Goal: Task Accomplishment & Management: Complete application form

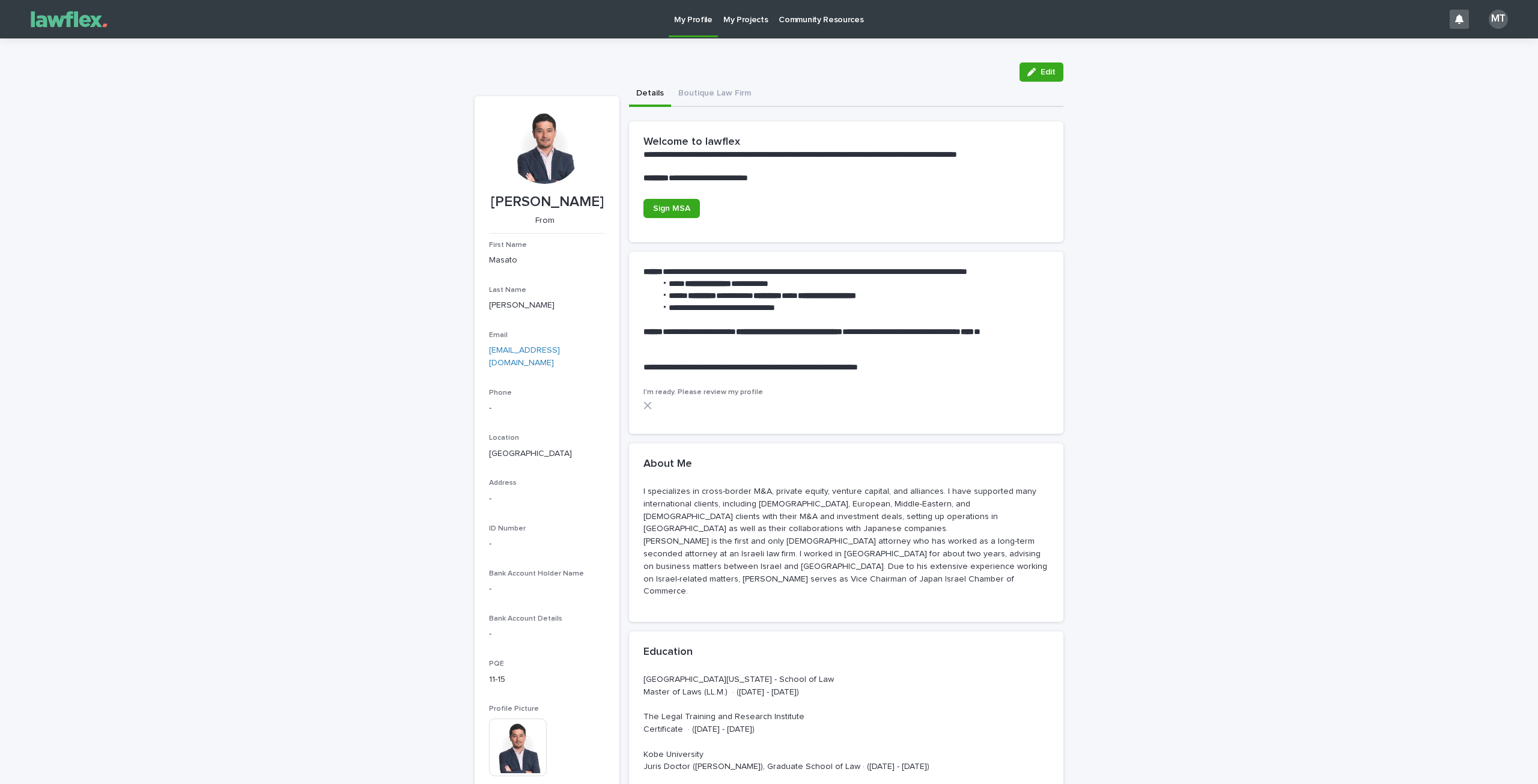
click at [761, 19] on p "My Projects" at bounding box center [745, 13] width 45 height 25
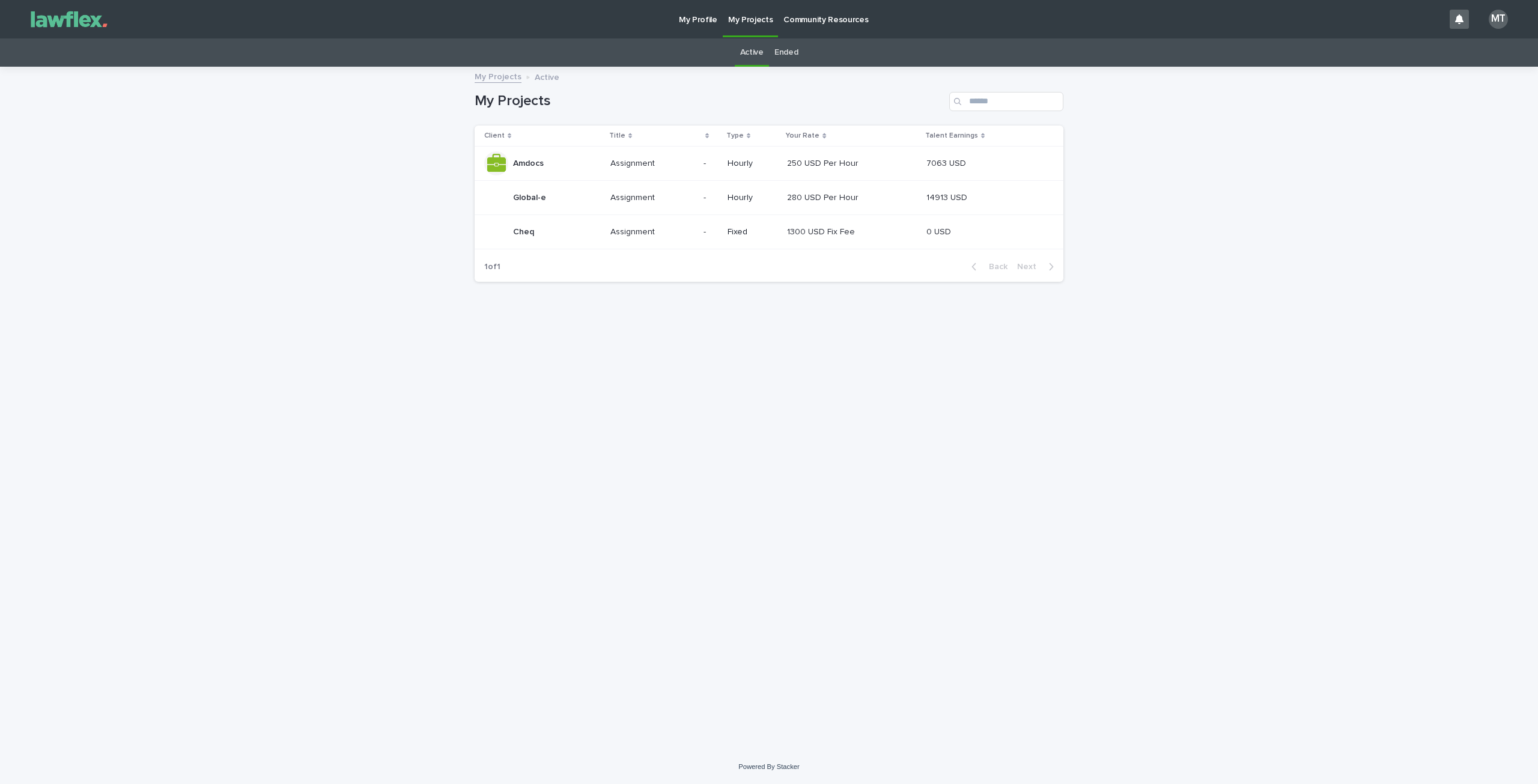
click at [561, 155] on div "Amdocs Amdocs" at bounding box center [542, 164] width 116 height 24
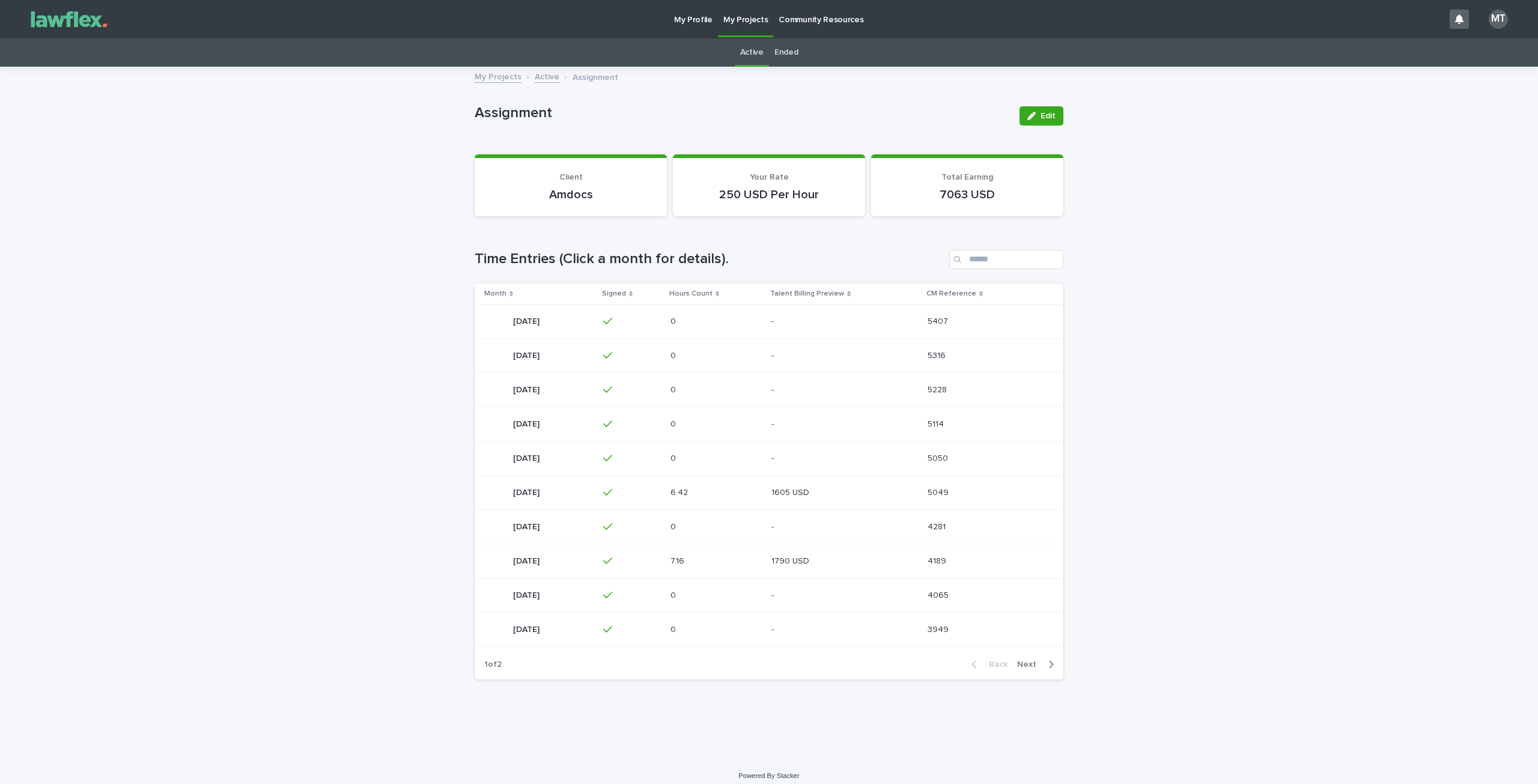
click at [642, 259] on h1 "Time Entries (Click a month for details)." at bounding box center [709, 259] width 470 height 18
click at [1024, 666] on span "Next" at bounding box center [1030, 664] width 27 height 8
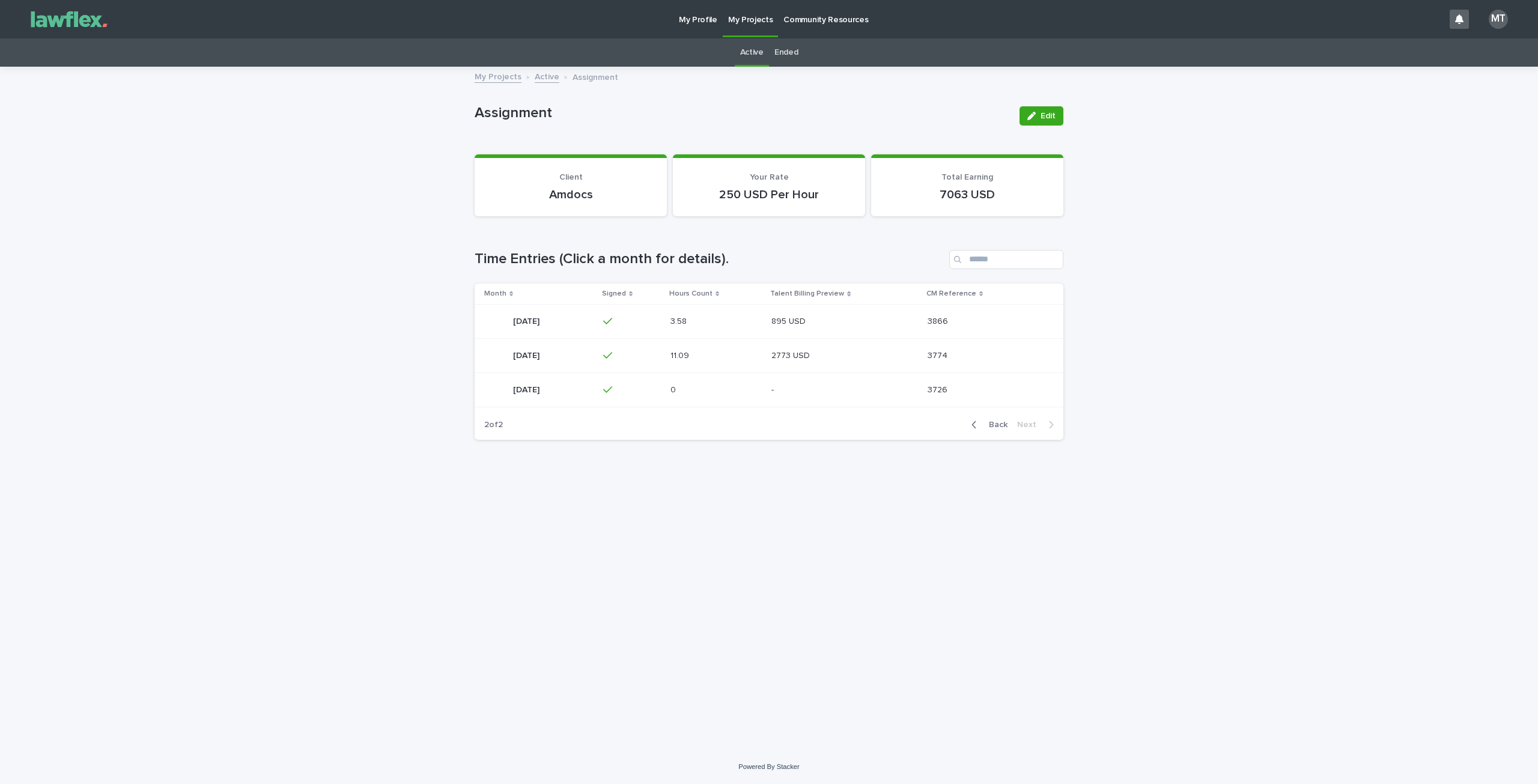
click at [1003, 428] on span "Back" at bounding box center [994, 425] width 26 height 8
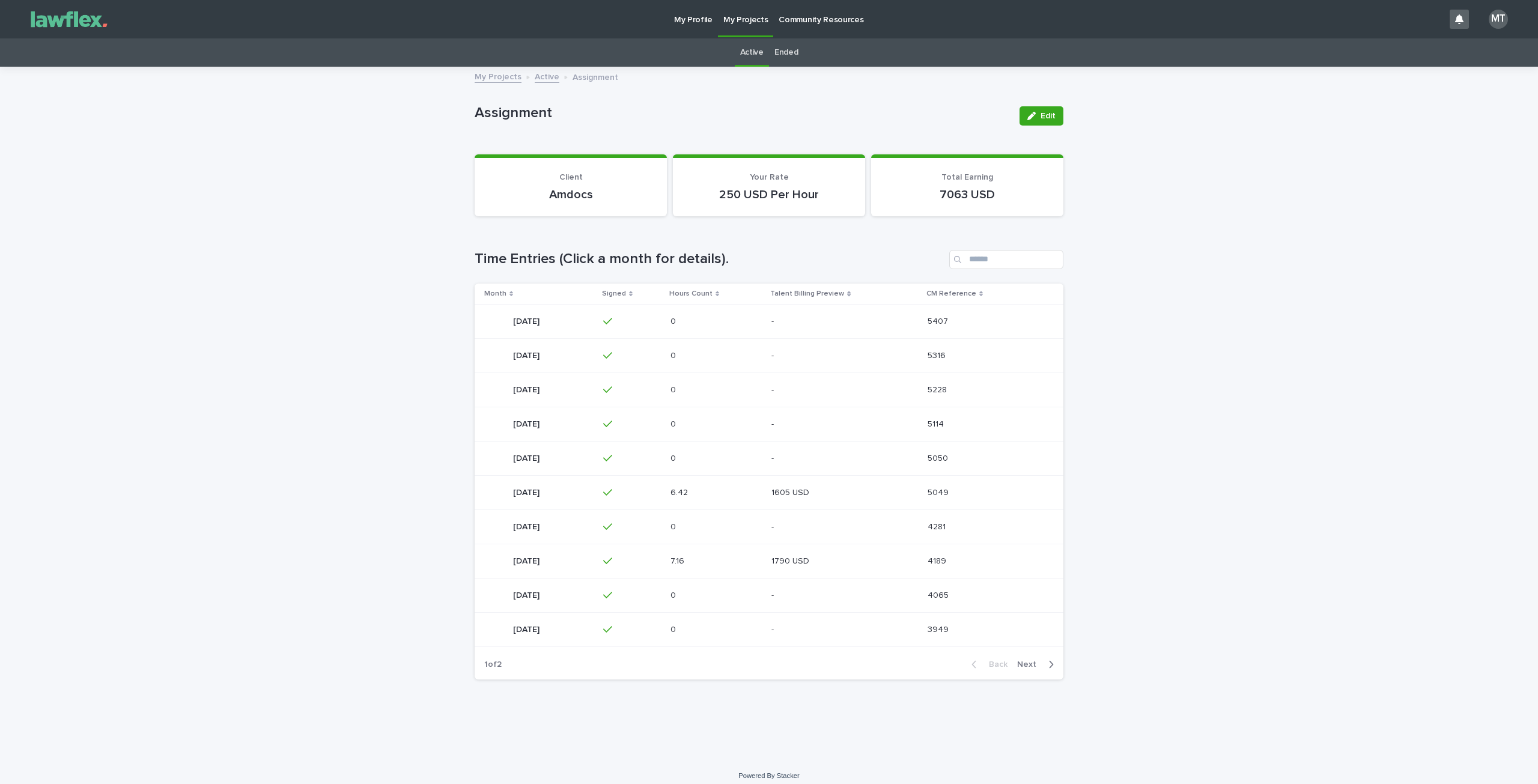
click at [627, 203] on section "Client Amdocs" at bounding box center [570, 185] width 192 height 62
click at [741, 203] on section "Your Rate 250 USD Per Hour" at bounding box center [769, 185] width 192 height 62
click at [943, 189] on p "7063 USD" at bounding box center [967, 195] width 164 height 14
click at [536, 319] on p "[DATE]" at bounding box center [528, 320] width 29 height 13
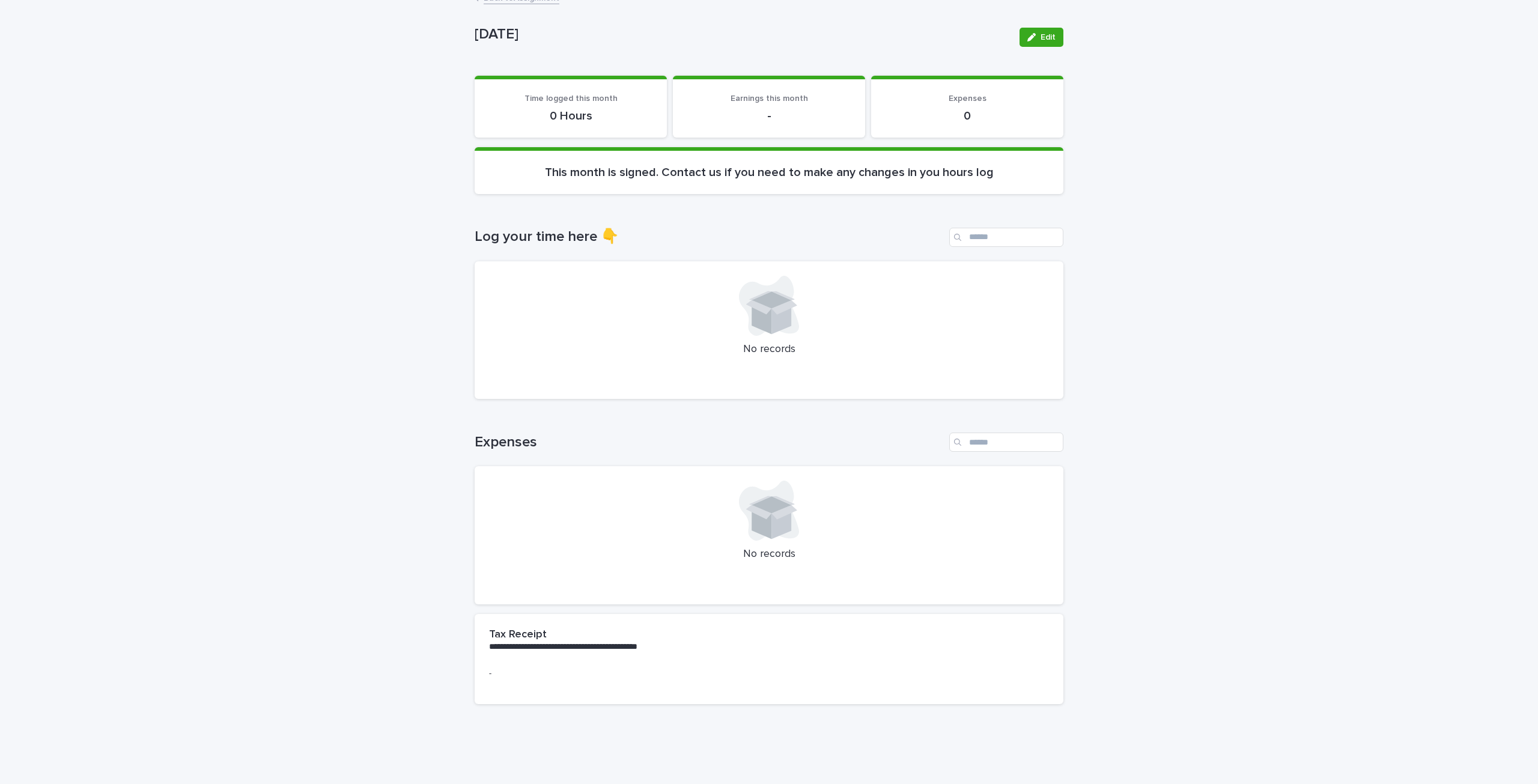
scroll to position [74, 0]
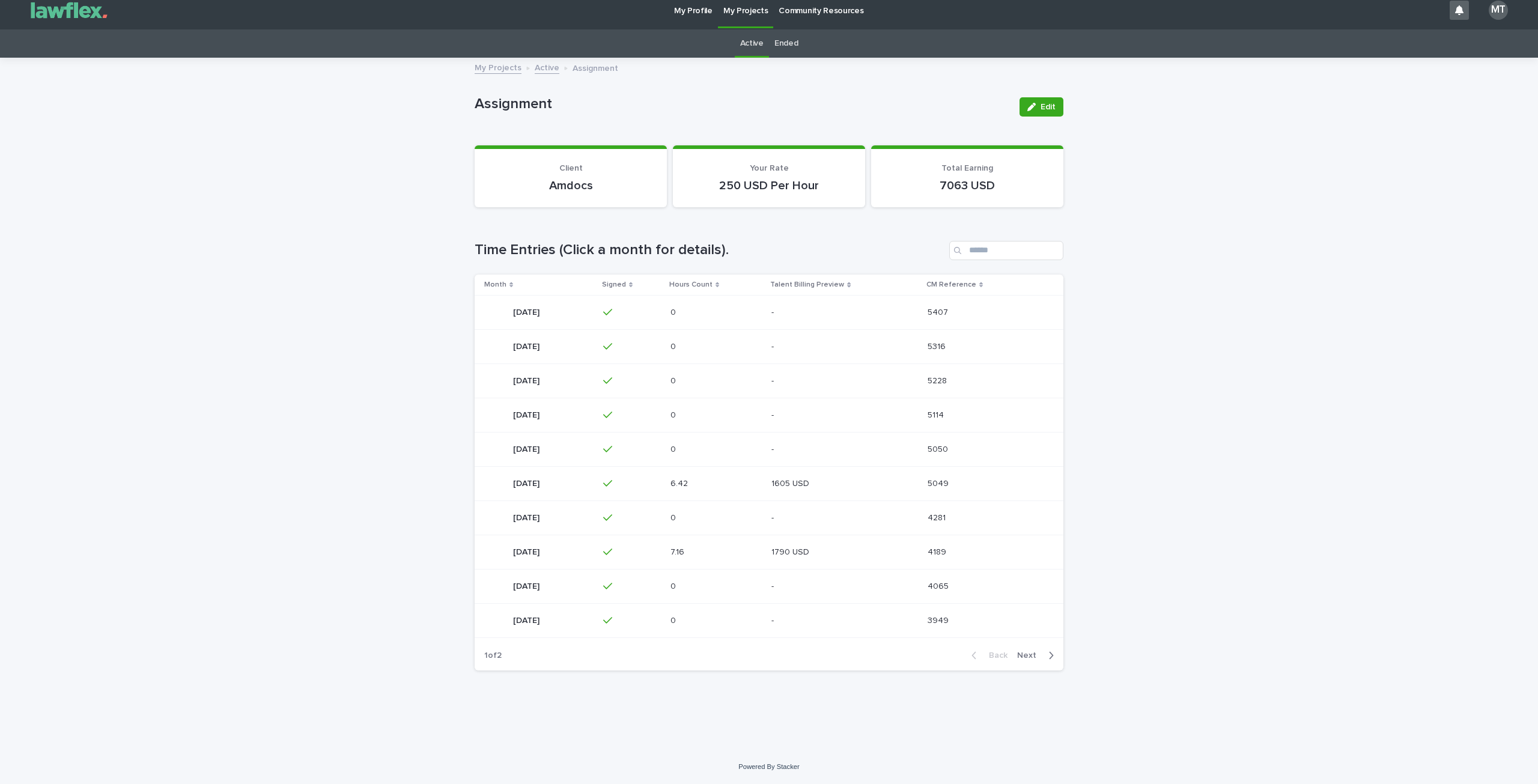
scroll to position [9, 0]
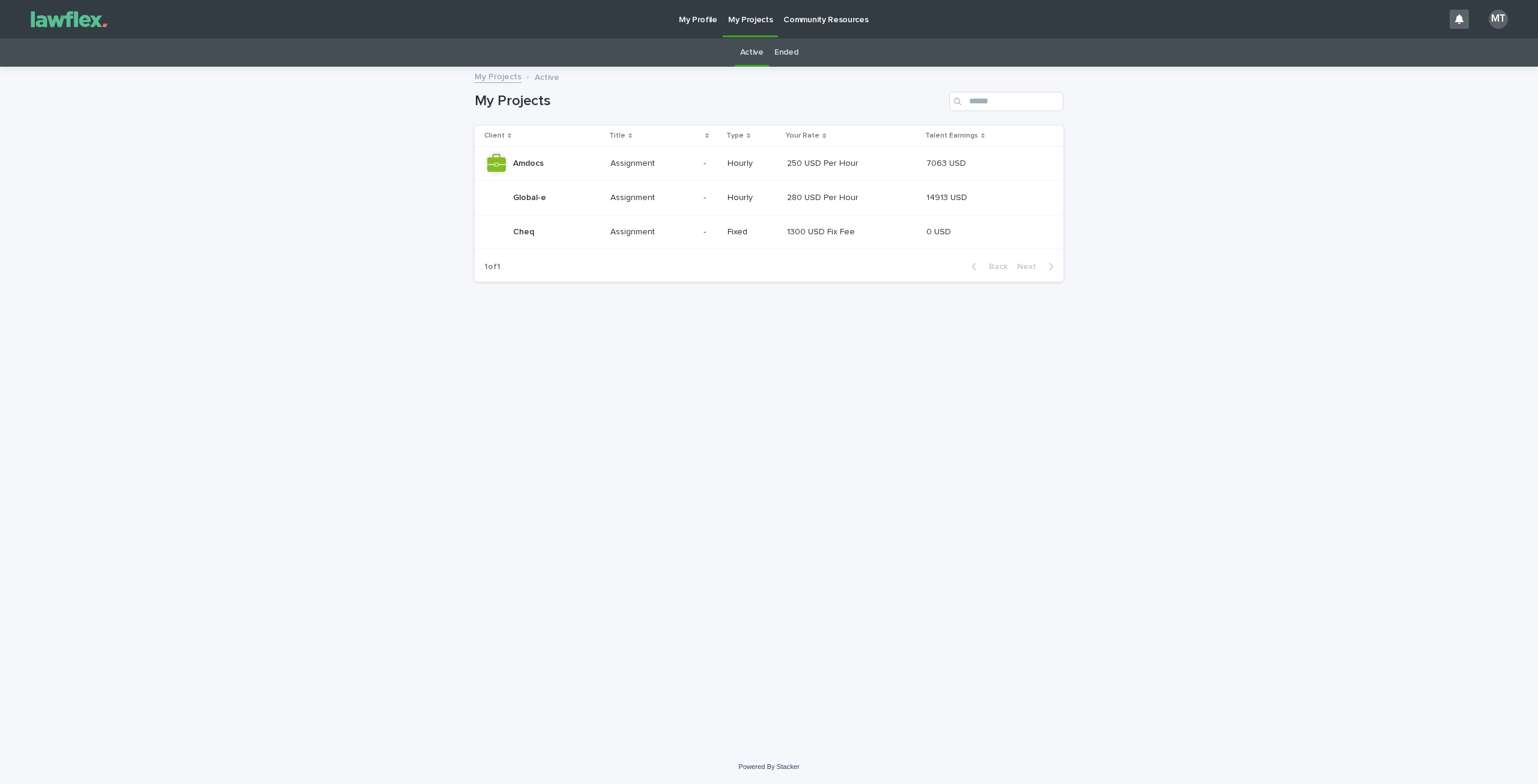
click at [569, 203] on div "Global-e Global-e" at bounding box center [542, 198] width 116 height 24
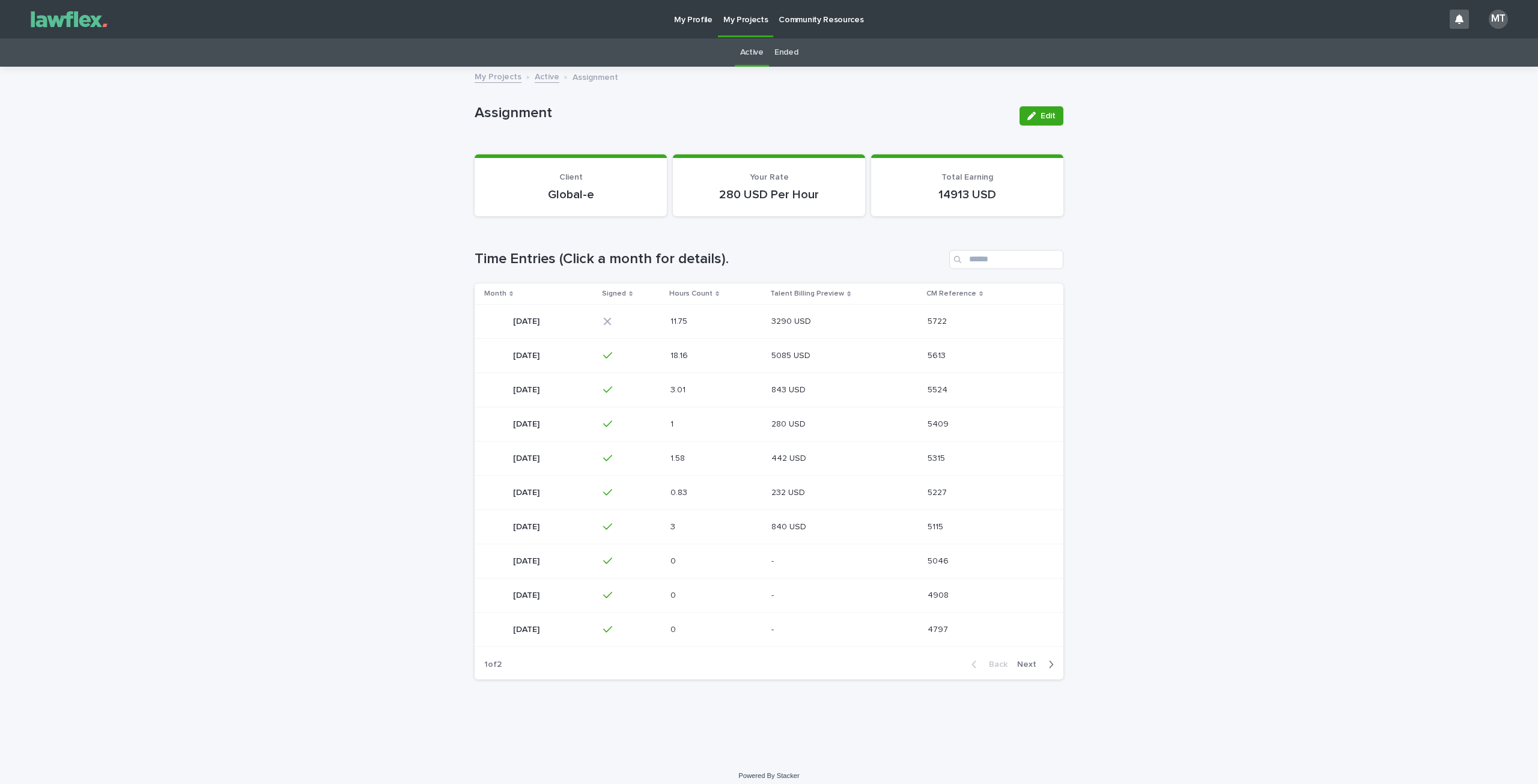
click at [564, 324] on div "[DATE] [DATE]" at bounding box center [538, 322] width 109 height 24
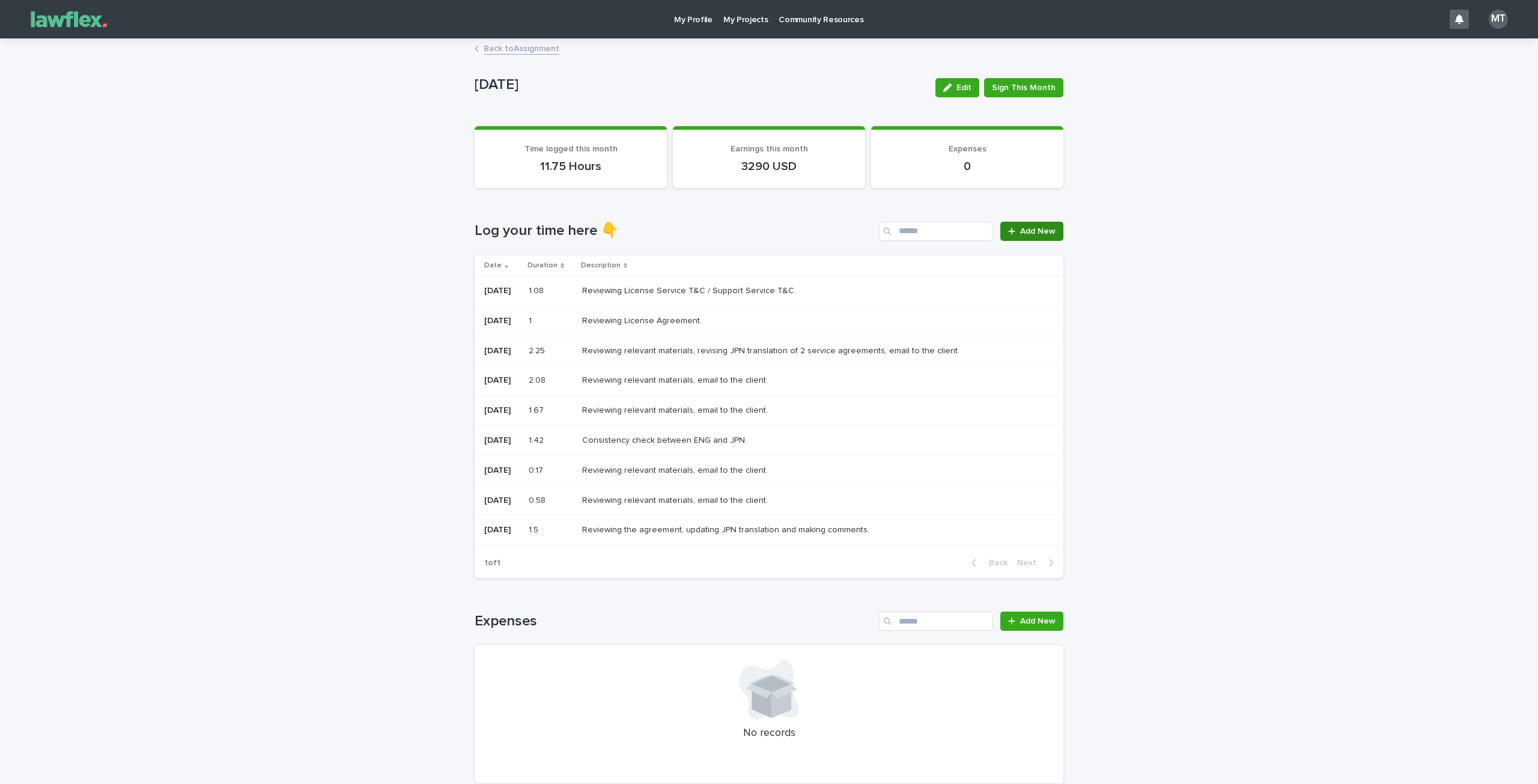
click at [1033, 233] on span "Add New" at bounding box center [1038, 231] width 36 height 8
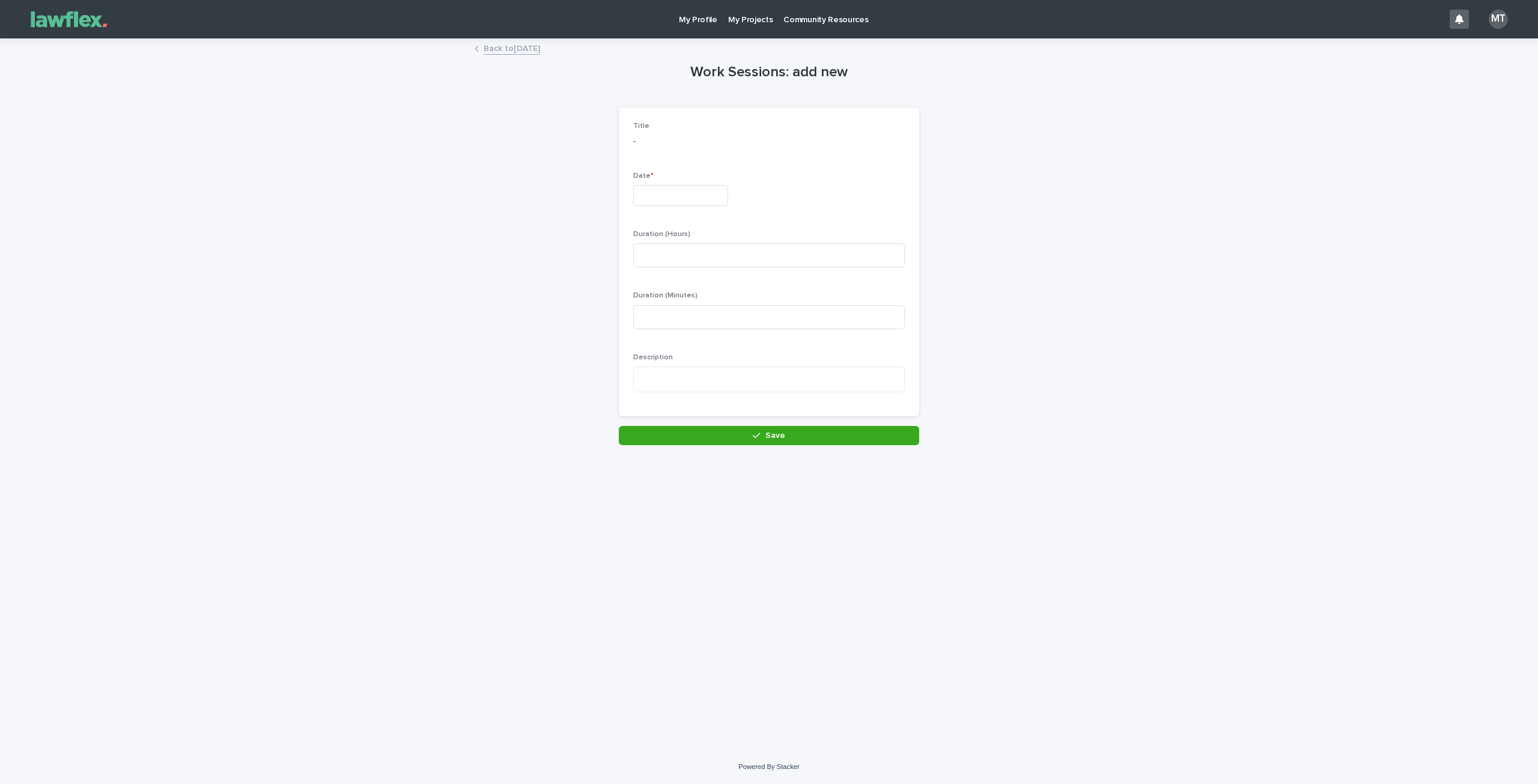
click at [715, 206] on div "Date *" at bounding box center [769, 194] width 272 height 44
click at [716, 194] on input "text" at bounding box center [680, 196] width 95 height 21
click at [678, 317] on div "14" at bounding box center [673, 317] width 16 height 16
type input "*********"
click at [680, 253] on input at bounding box center [769, 255] width 272 height 24
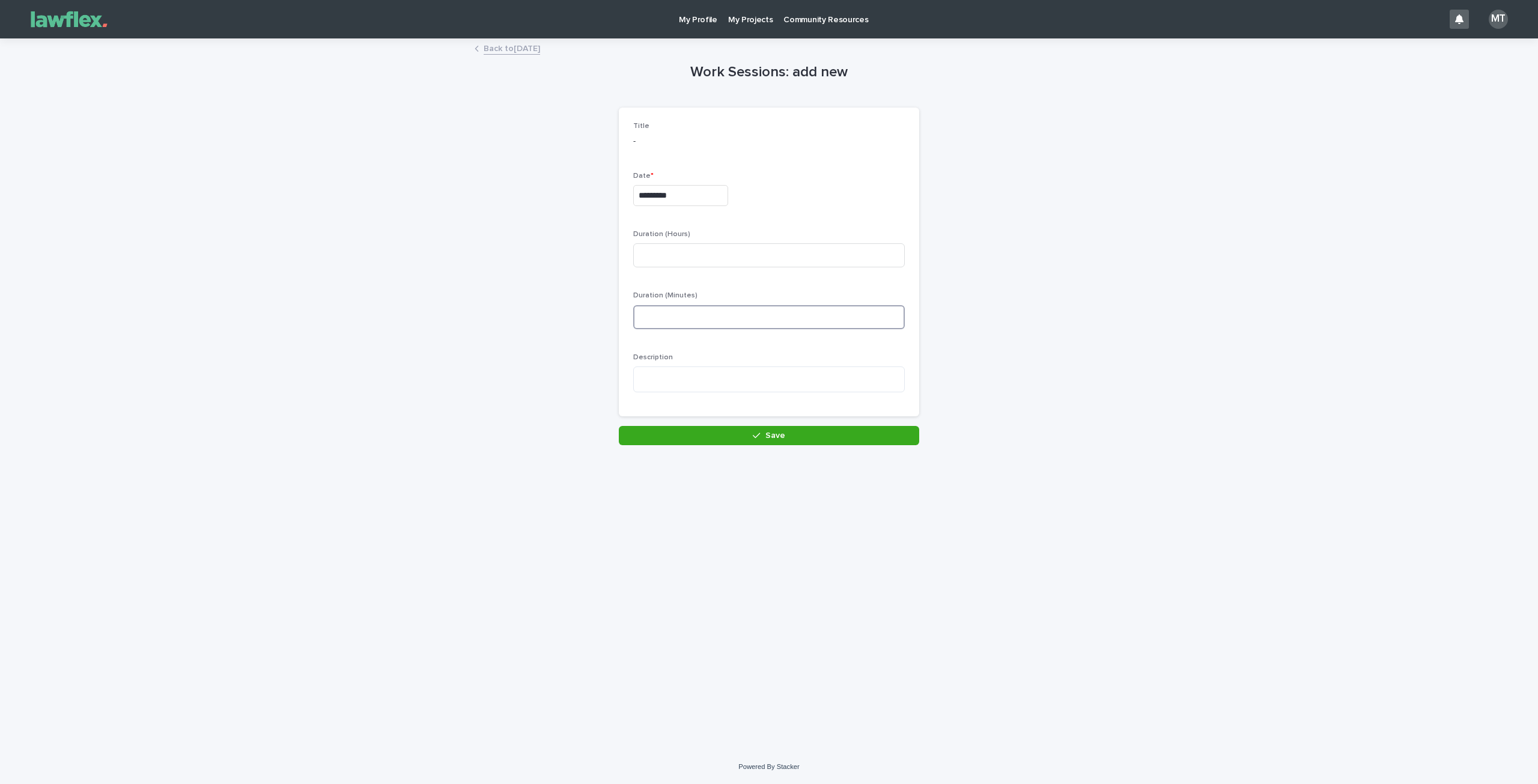
click at [678, 320] on input at bounding box center [769, 317] width 272 height 24
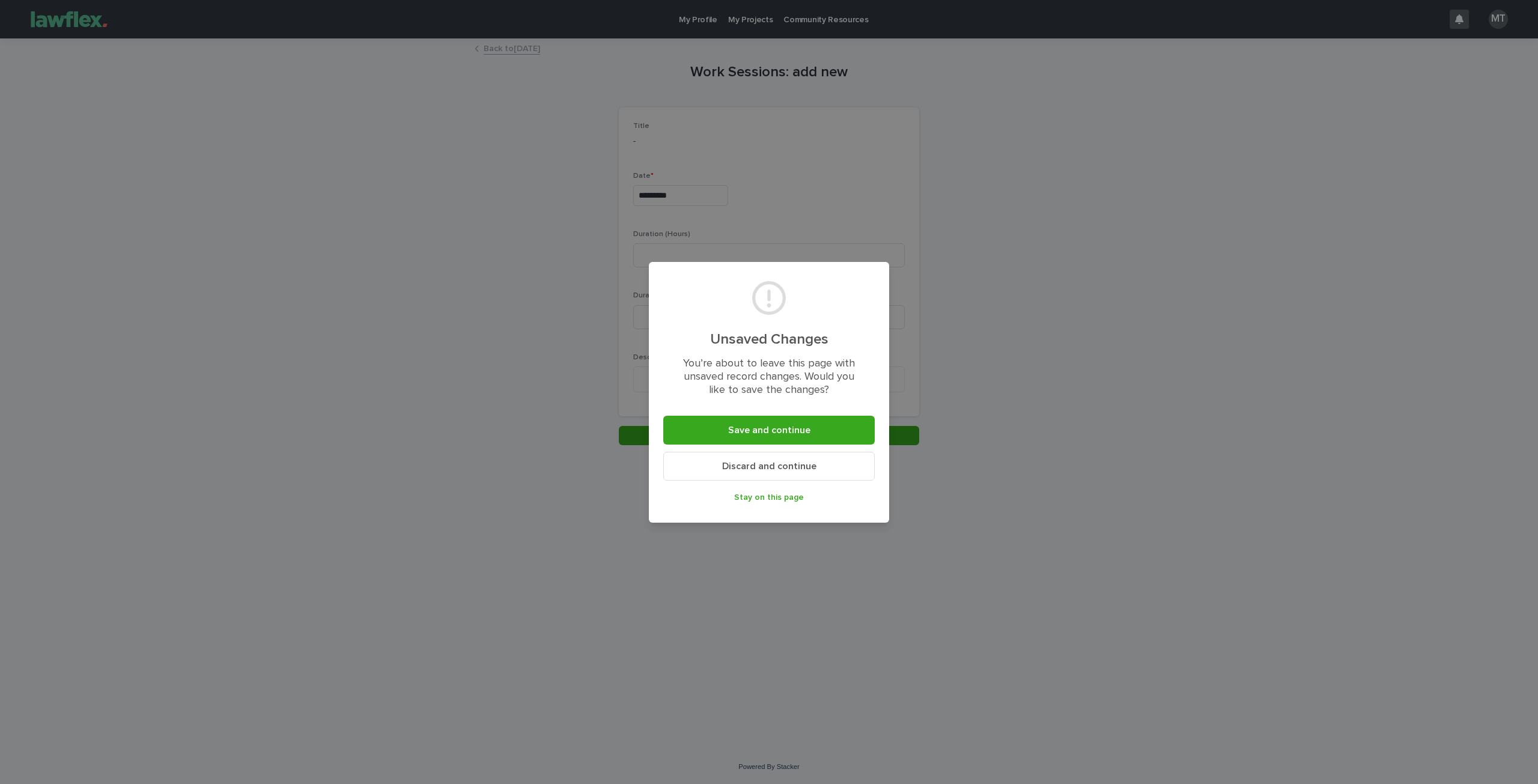
click at [1185, 403] on div "Unsaved Changes You’re about to leave this page with unsaved record changes. Wo…" at bounding box center [769, 392] width 1538 height 784
click at [866, 459] on button "Discard and continue" at bounding box center [769, 466] width 211 height 29
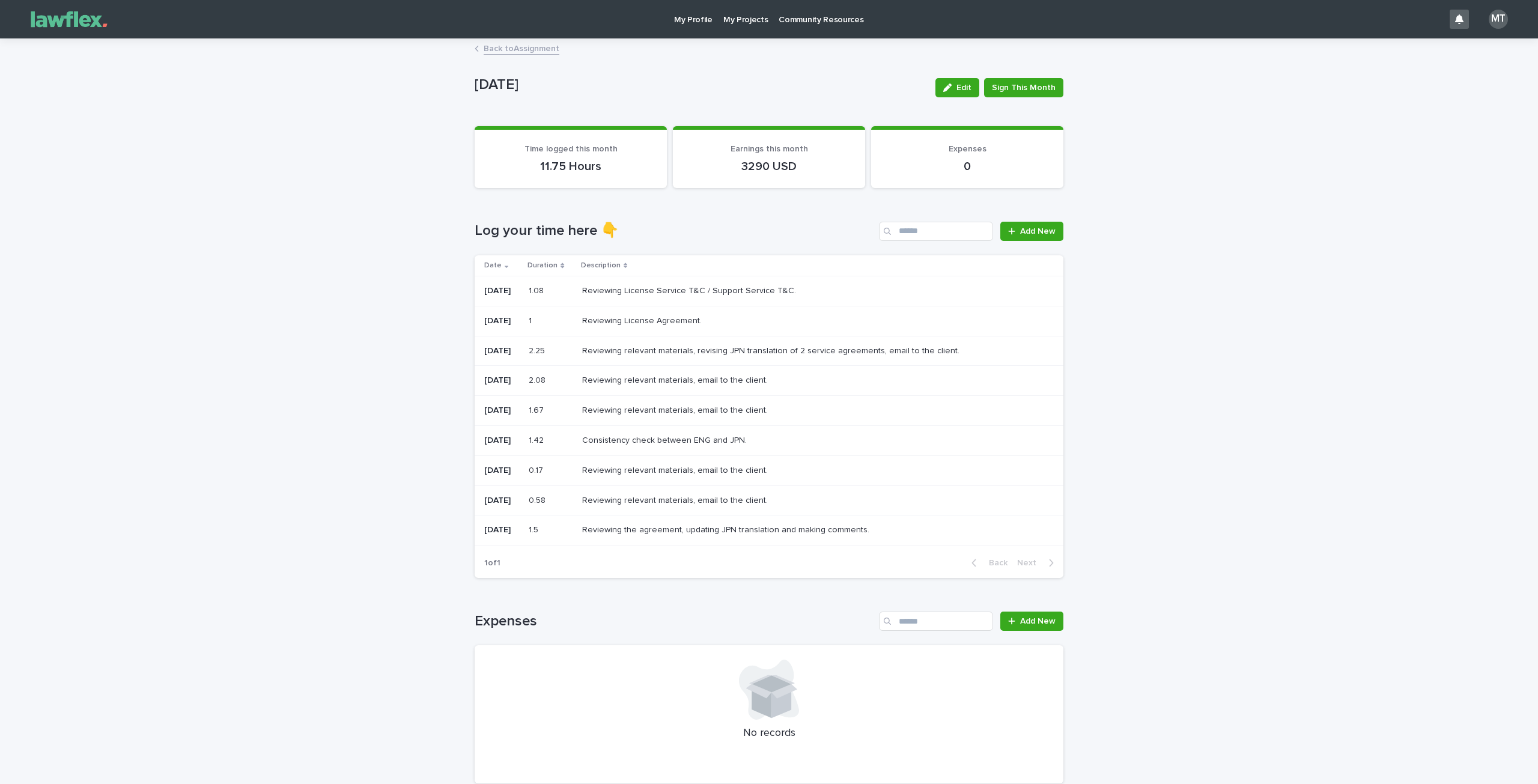
click at [1493, 16] on div "MT" at bounding box center [1498, 19] width 19 height 19
click at [1469, 56] on p "Log Out" at bounding box center [1487, 51] width 75 height 21
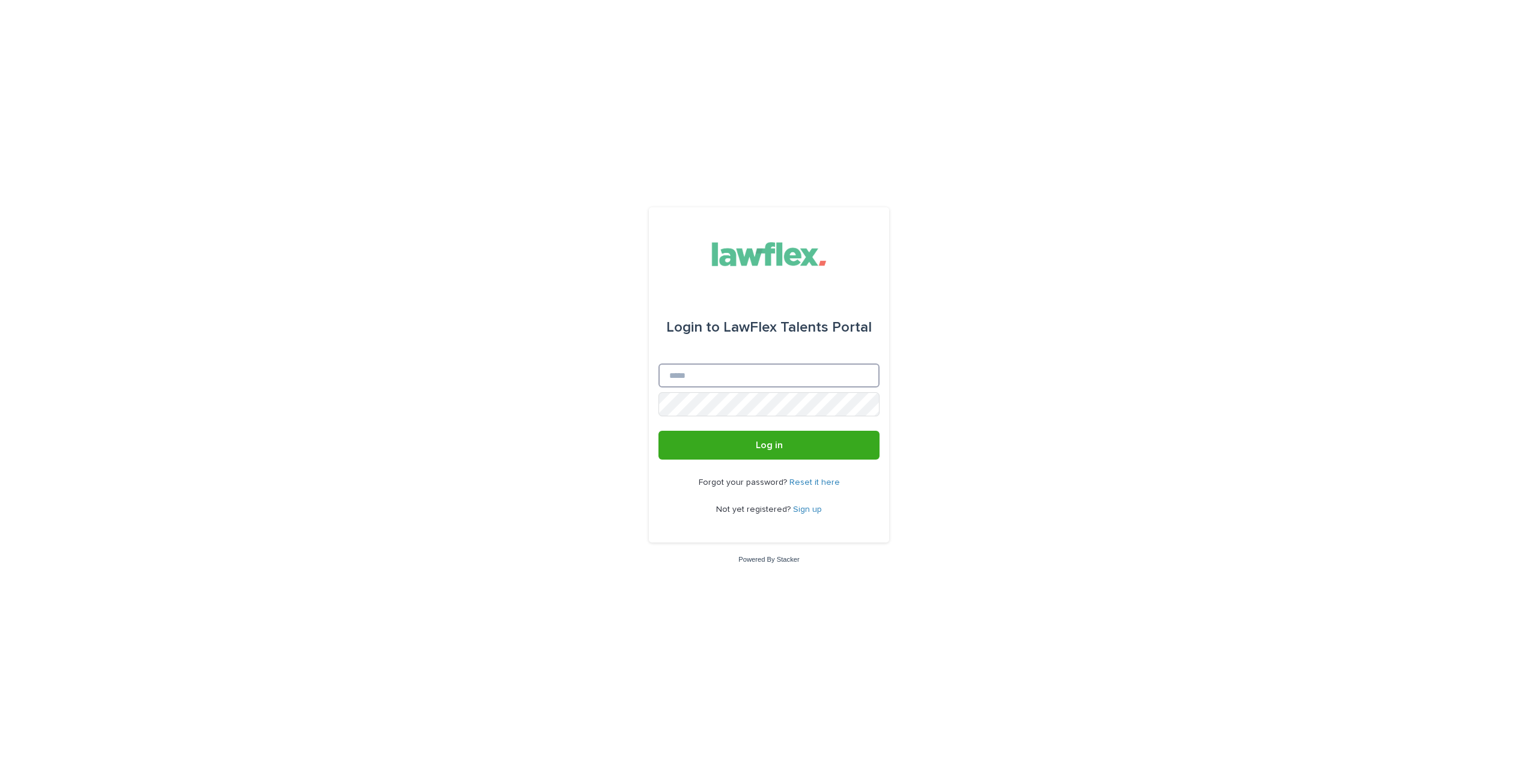
type input "**********"
